Goal: Find specific page/section: Find specific page/section

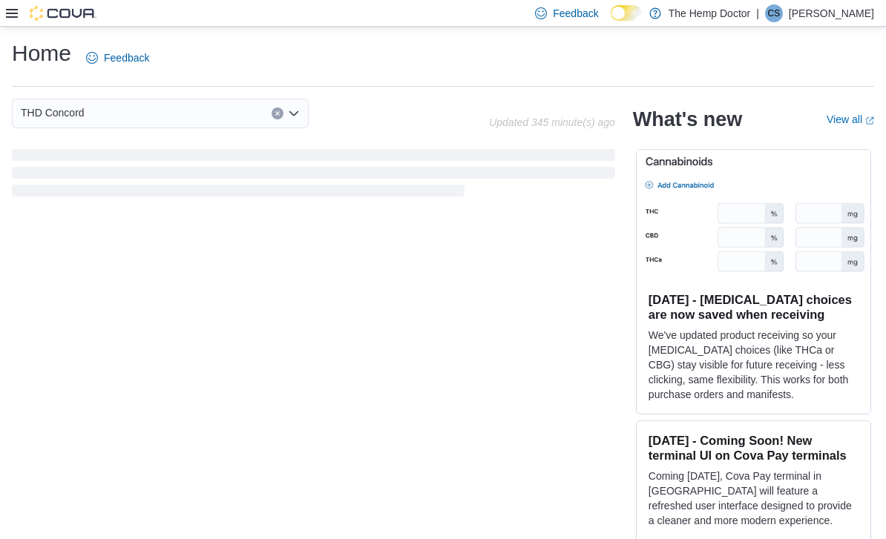
scroll to position [61, 0]
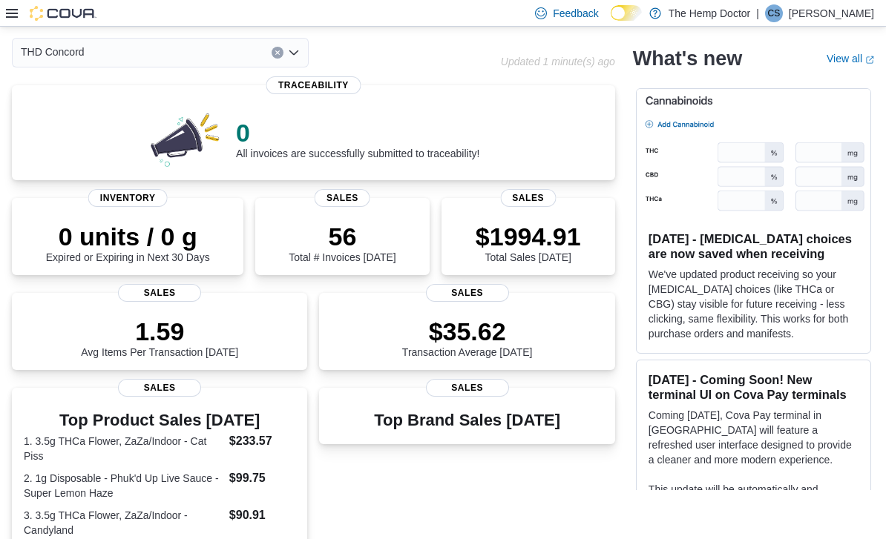
click at [299, 64] on div "THD Concord Combo box. Selected. THD [GEOGRAPHIC_DATA]. Press Backspace to dele…" at bounding box center [160, 53] width 297 height 30
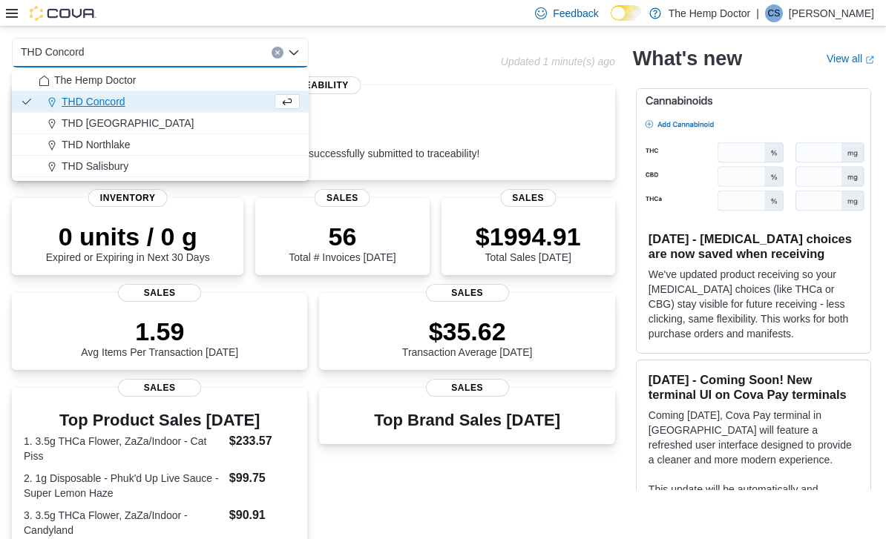
click at [154, 128] on div "THD [GEOGRAPHIC_DATA]" at bounding box center [169, 123] width 261 height 15
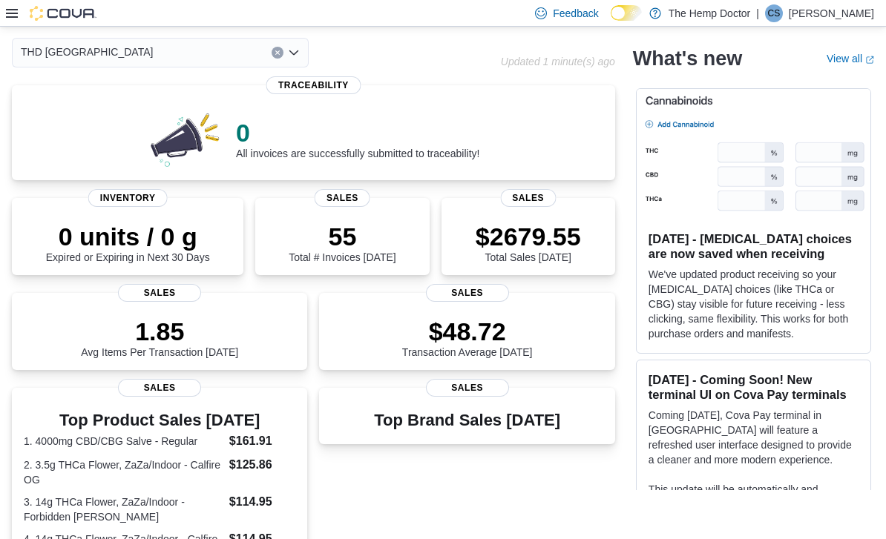
click at [297, 65] on div "THD [GEOGRAPHIC_DATA] Combo box. Selected. THD [GEOGRAPHIC_DATA]. Press Backspa…" at bounding box center [160, 53] width 297 height 30
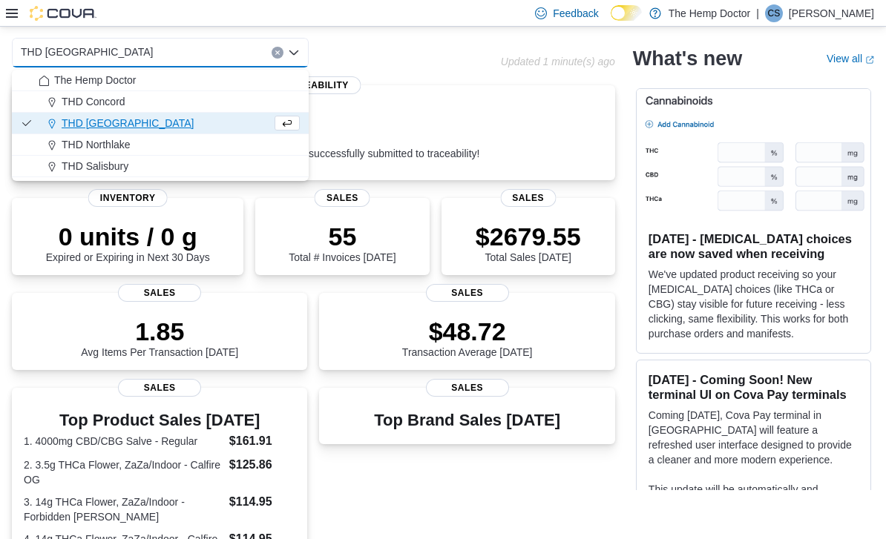
click at [137, 144] on div "THD Northlake" at bounding box center [169, 144] width 261 height 15
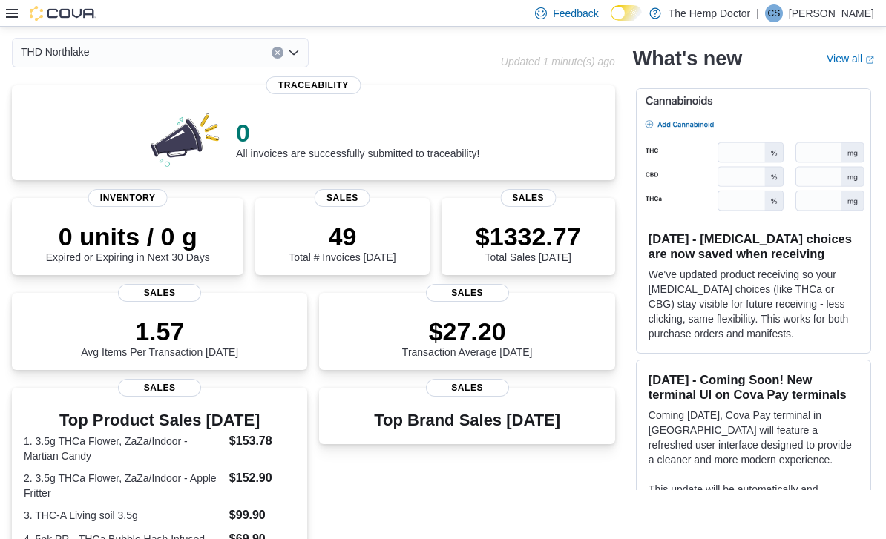
click at [296, 59] on icon "Open list of options" at bounding box center [294, 53] width 12 height 12
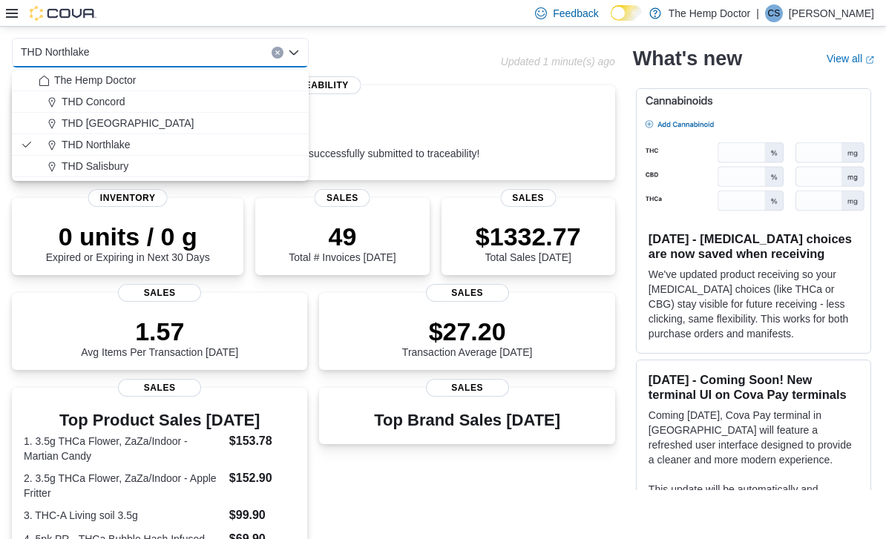
click at [130, 171] on div "THD Salisbury" at bounding box center [169, 166] width 261 height 15
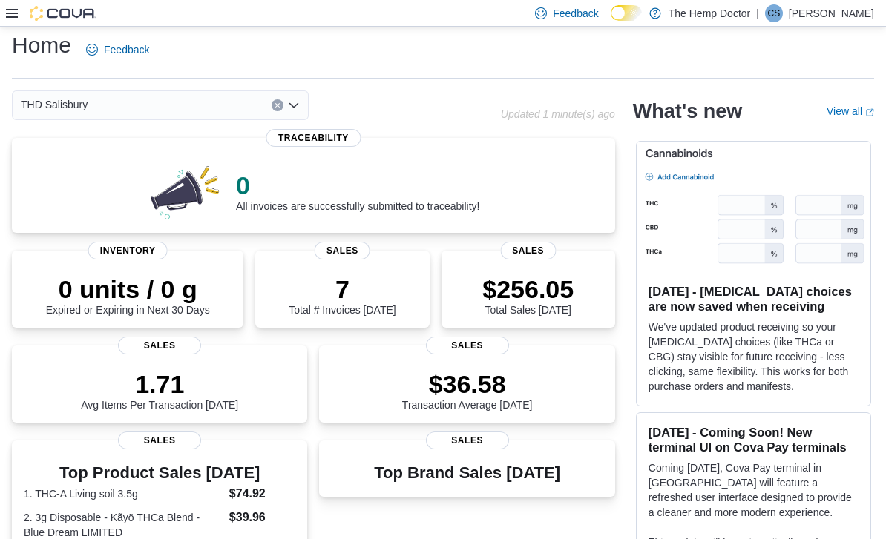
scroll to position [0, 0]
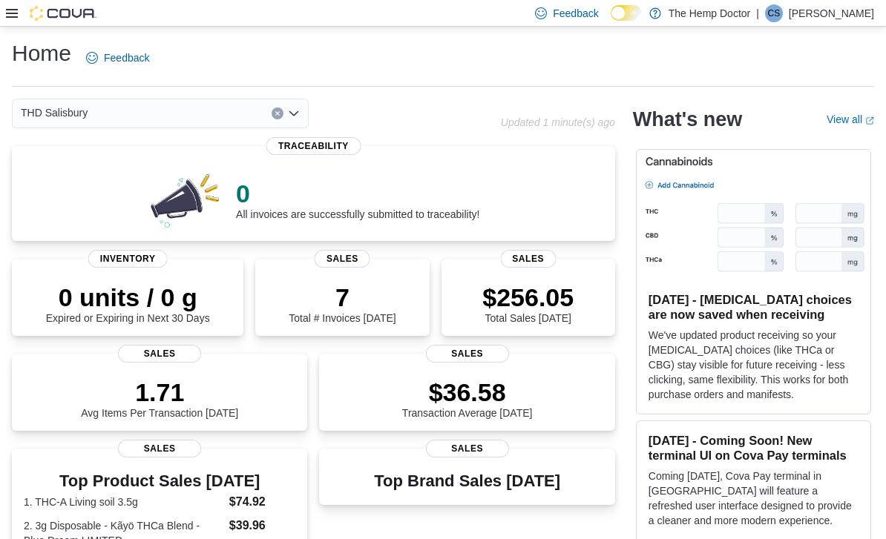
click at [302, 117] on div "THD Salisbury Combo box. Selected. THD [GEOGRAPHIC_DATA]. Press Backspace to de…" at bounding box center [160, 114] width 297 height 30
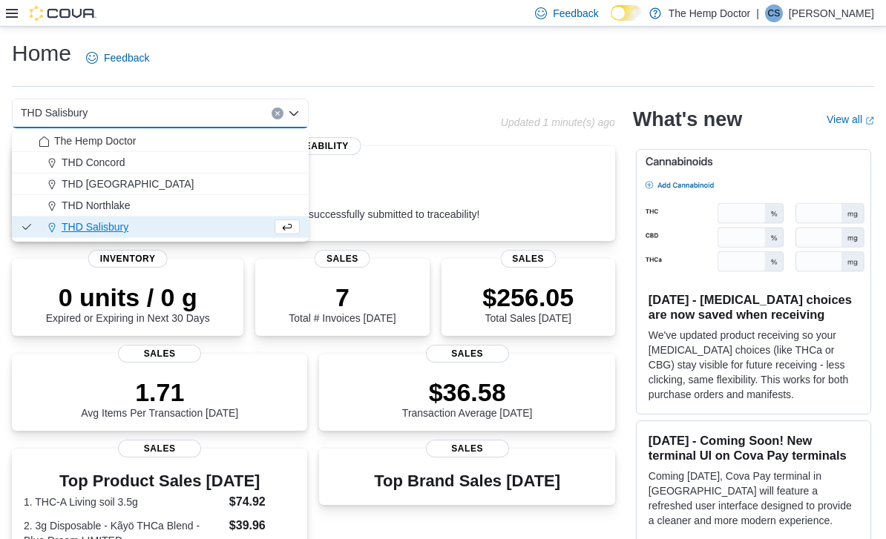
click at [154, 142] on div "The Hemp Doctor" at bounding box center [169, 141] width 261 height 15
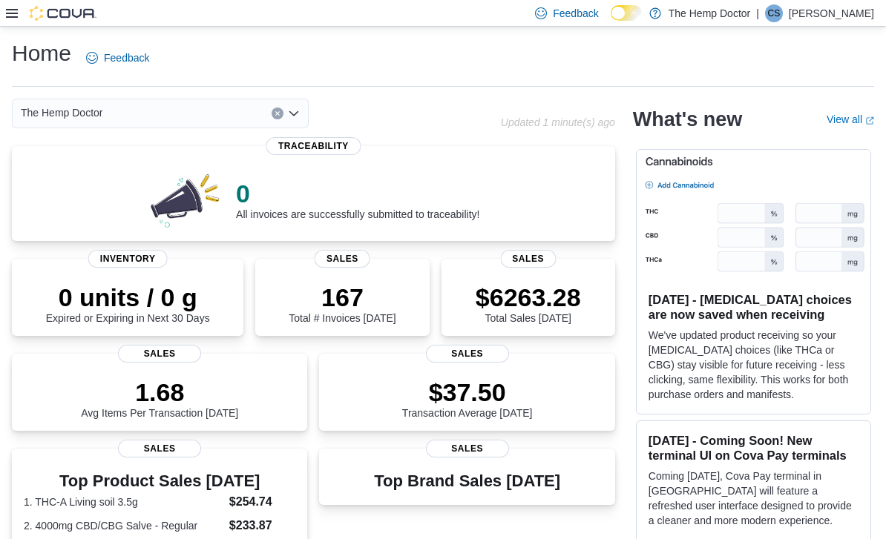
click at [299, 119] on icon "Open list of options" at bounding box center [294, 114] width 12 height 12
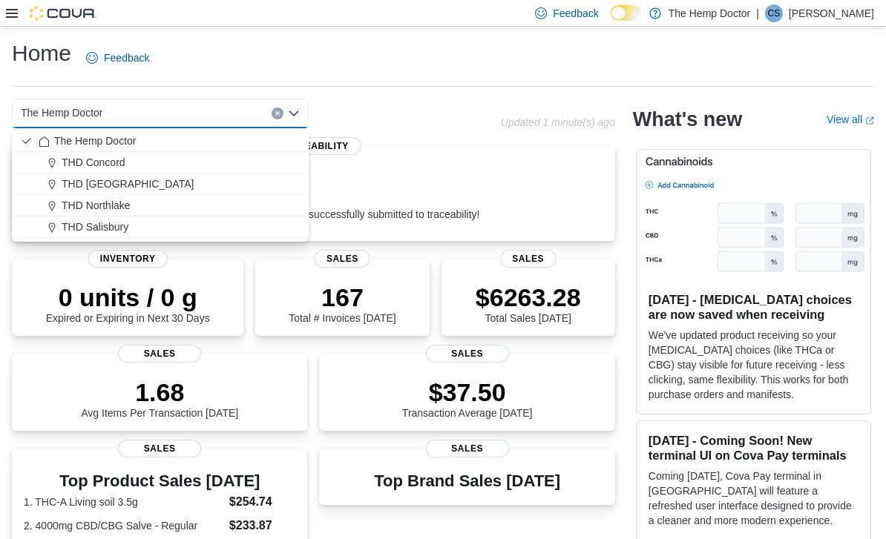
click at [128, 165] on div "THD Concord" at bounding box center [169, 162] width 261 height 15
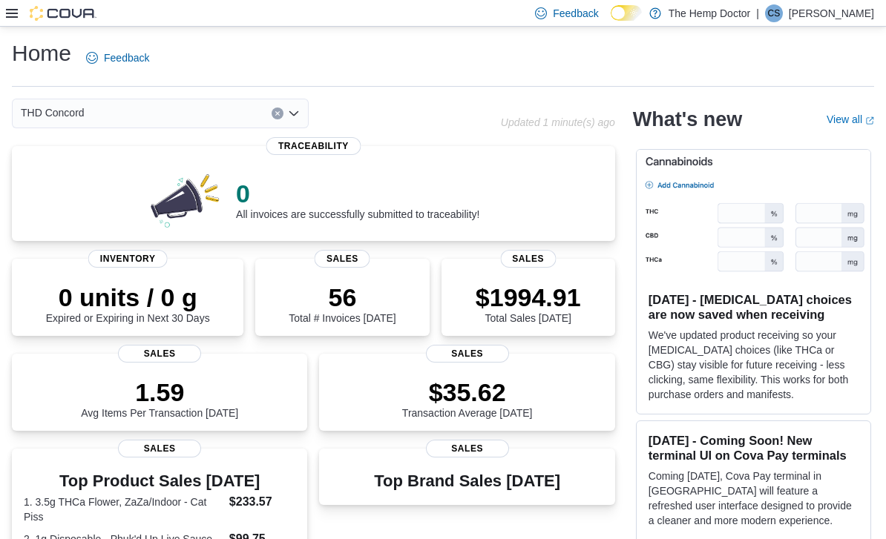
click at [303, 116] on div "THD Concord Combo box. Selected. THD [GEOGRAPHIC_DATA]. Press Backspace to dele…" at bounding box center [160, 114] width 297 height 30
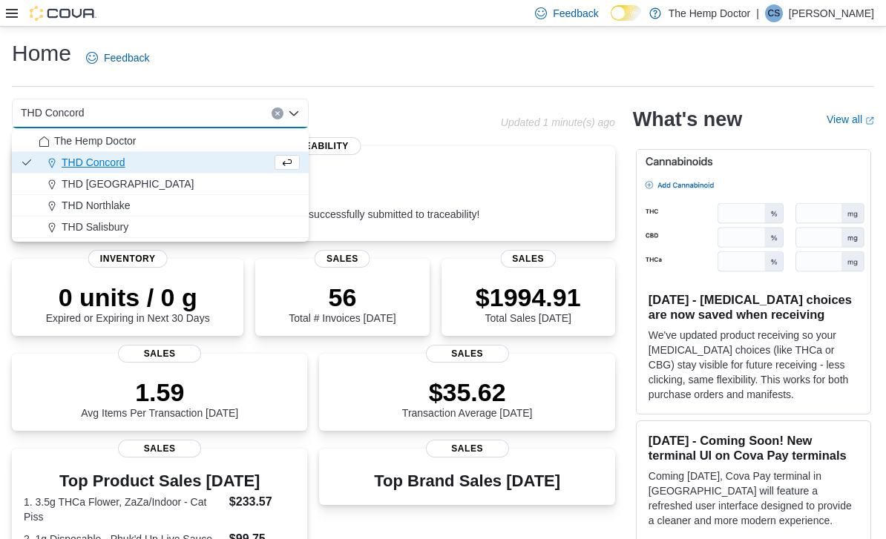
click at [142, 182] on div "THD [GEOGRAPHIC_DATA]" at bounding box center [169, 184] width 261 height 15
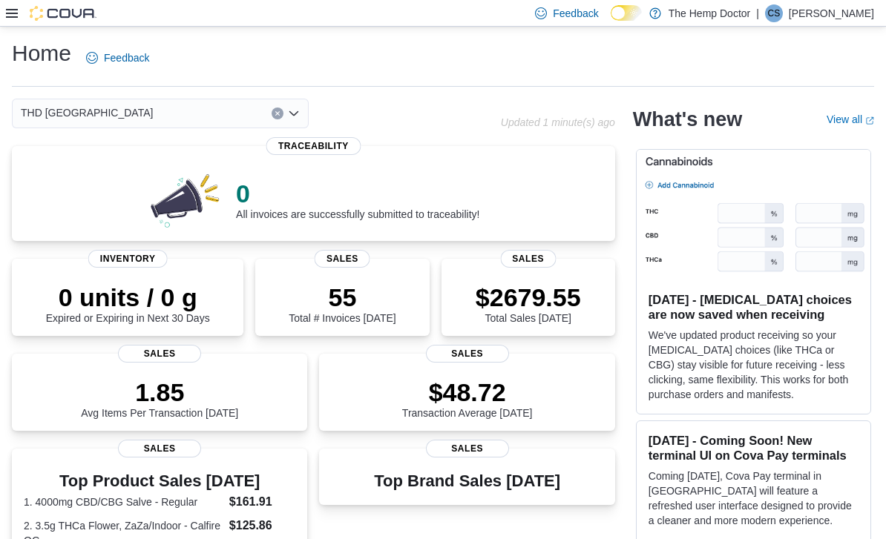
click at [299, 122] on div "THD [GEOGRAPHIC_DATA] Combo box. Selected. THD [GEOGRAPHIC_DATA]. Press Backspa…" at bounding box center [160, 114] width 297 height 30
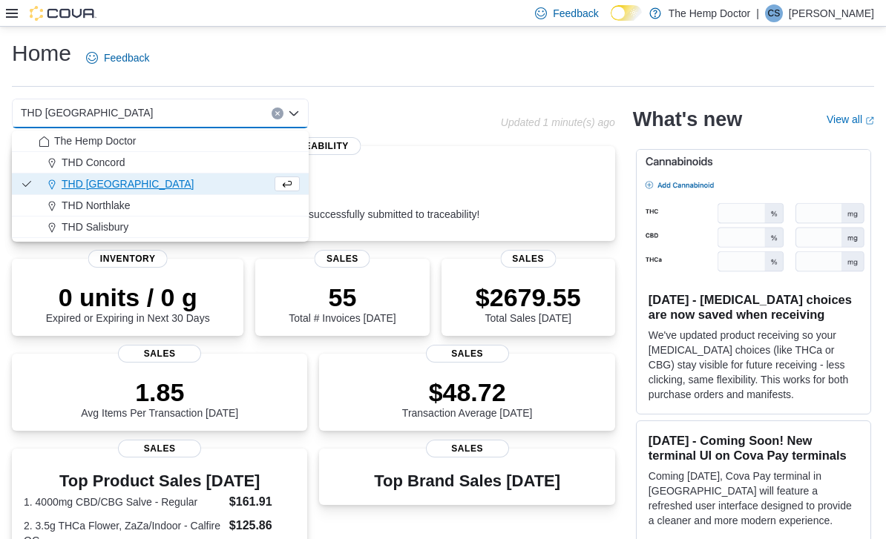
click at [130, 207] on span "THD Northlake" at bounding box center [96, 205] width 69 height 15
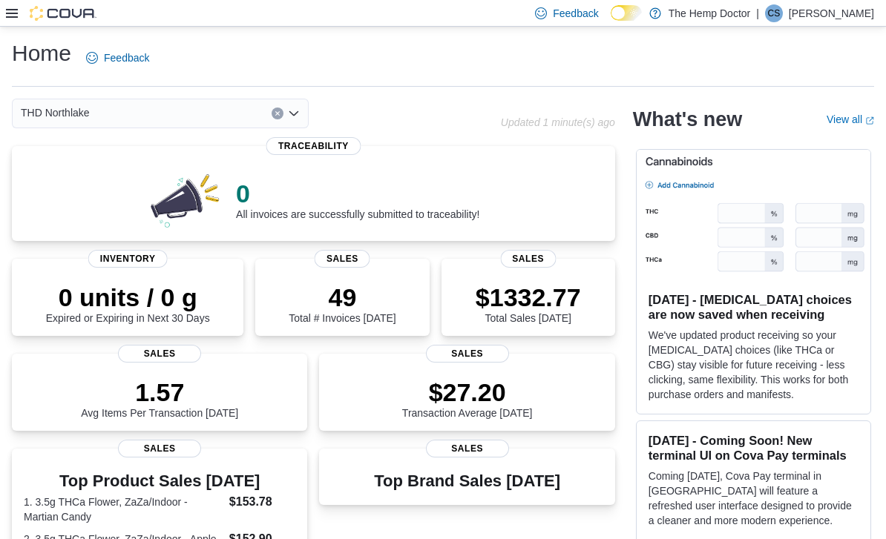
click at [298, 119] on icon "Open list of options" at bounding box center [294, 114] width 12 height 12
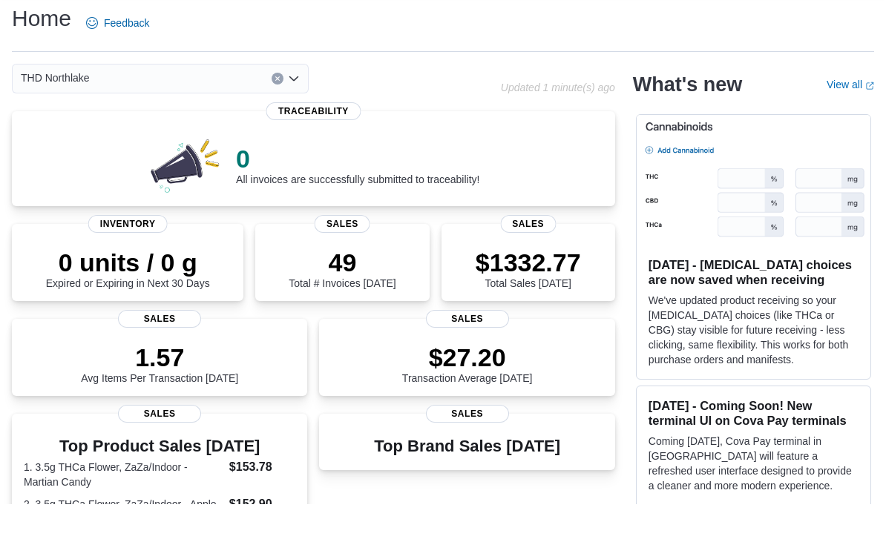
click at [292, 99] on div "THD Northlake Combo box. Selected. THD [GEOGRAPHIC_DATA]. Press Backspace to de…" at bounding box center [160, 114] width 297 height 30
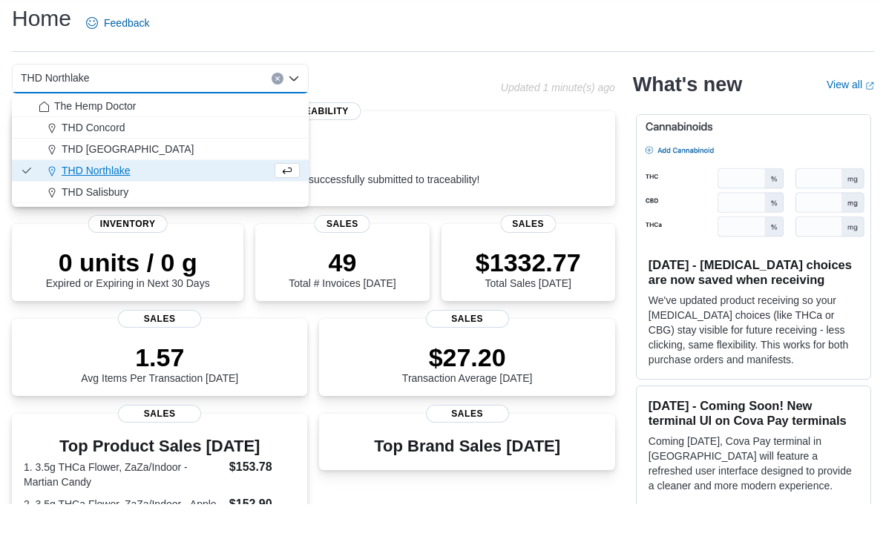
click at [128, 220] on span "THD Salisbury" at bounding box center [95, 227] width 67 height 15
